Goal: Task Accomplishment & Management: Manage account settings

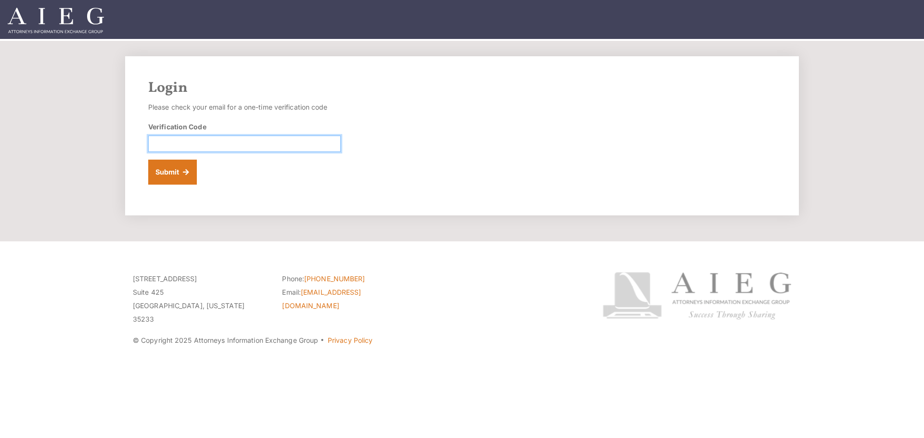
click at [191, 142] on input "Verification Code" at bounding box center [244, 144] width 193 height 16
paste input "092739"
type input "092739"
click at [173, 176] on button "Submit" at bounding box center [172, 172] width 49 height 25
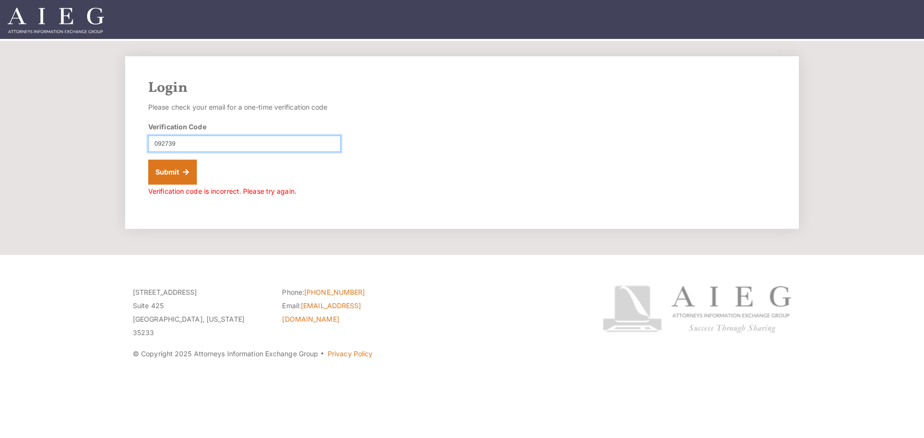
click at [158, 140] on input "092739" at bounding box center [244, 144] width 193 height 16
type input "092739"
click at [148, 160] on button "Submit" at bounding box center [172, 172] width 49 height 25
